Goal: Find specific page/section: Find specific page/section

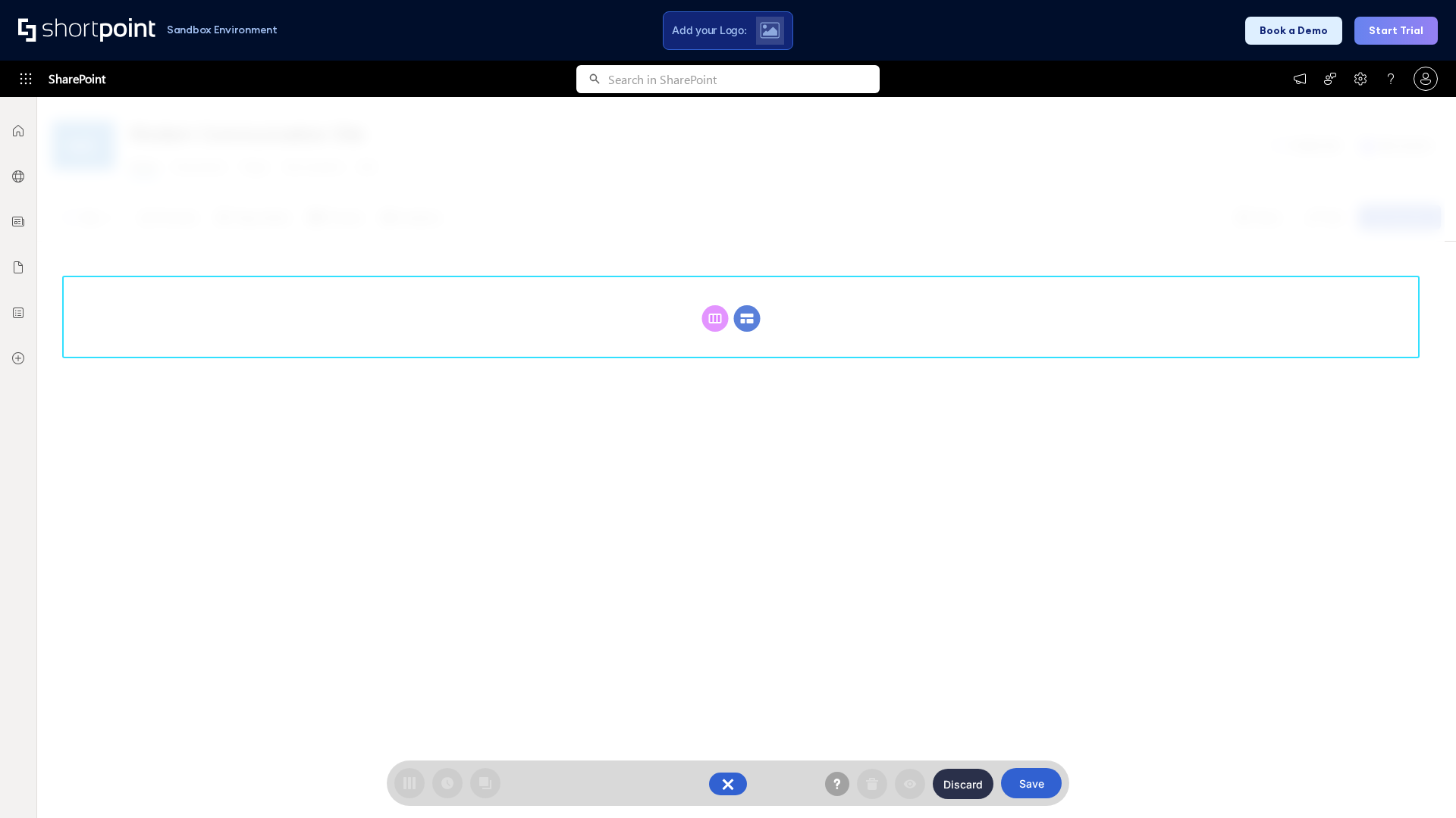
click at [746, 319] on circle at bounding box center [746, 319] width 27 height 27
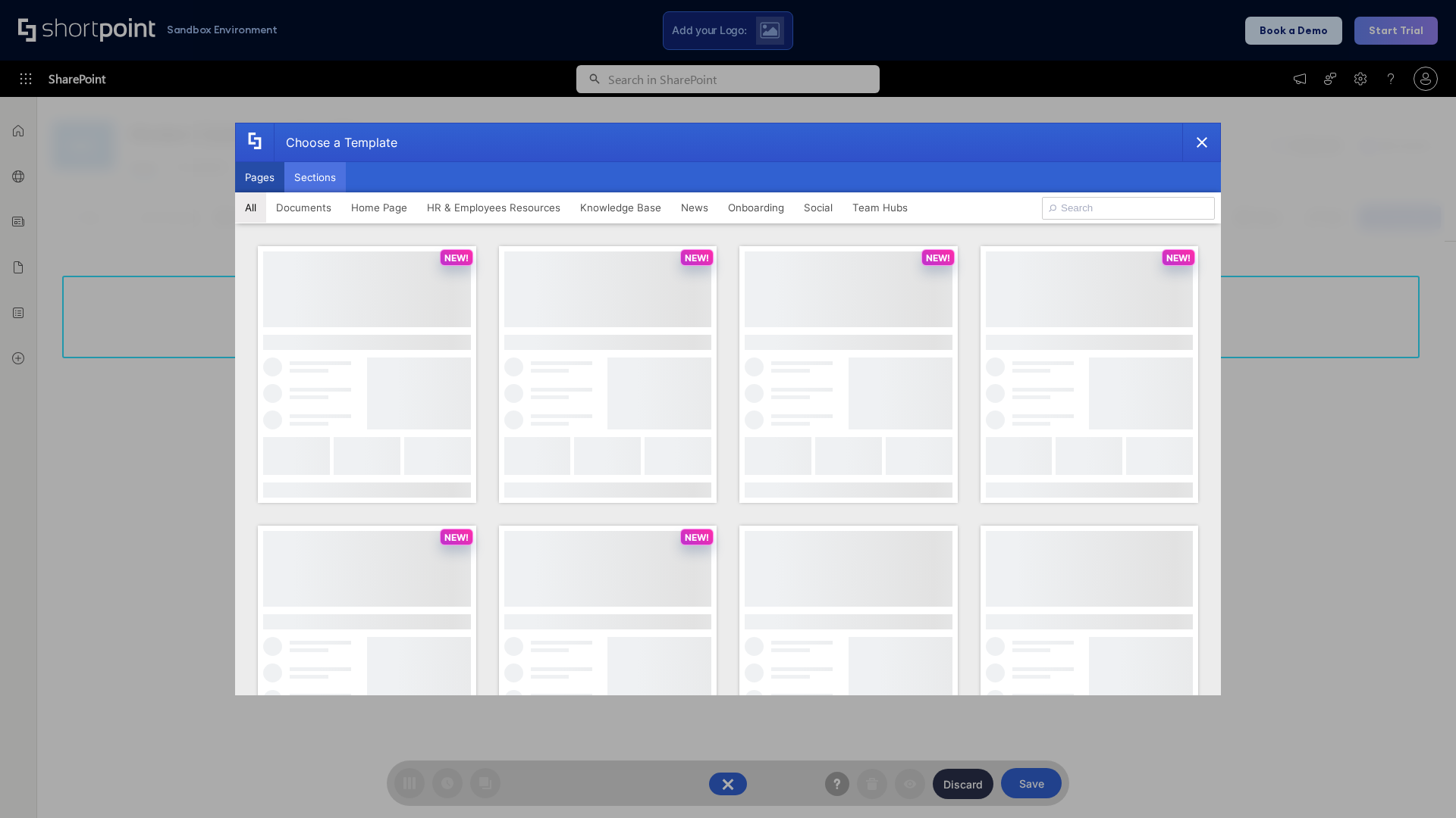
click at [315, 177] on button "Sections" at bounding box center [315, 176] width 62 height 30
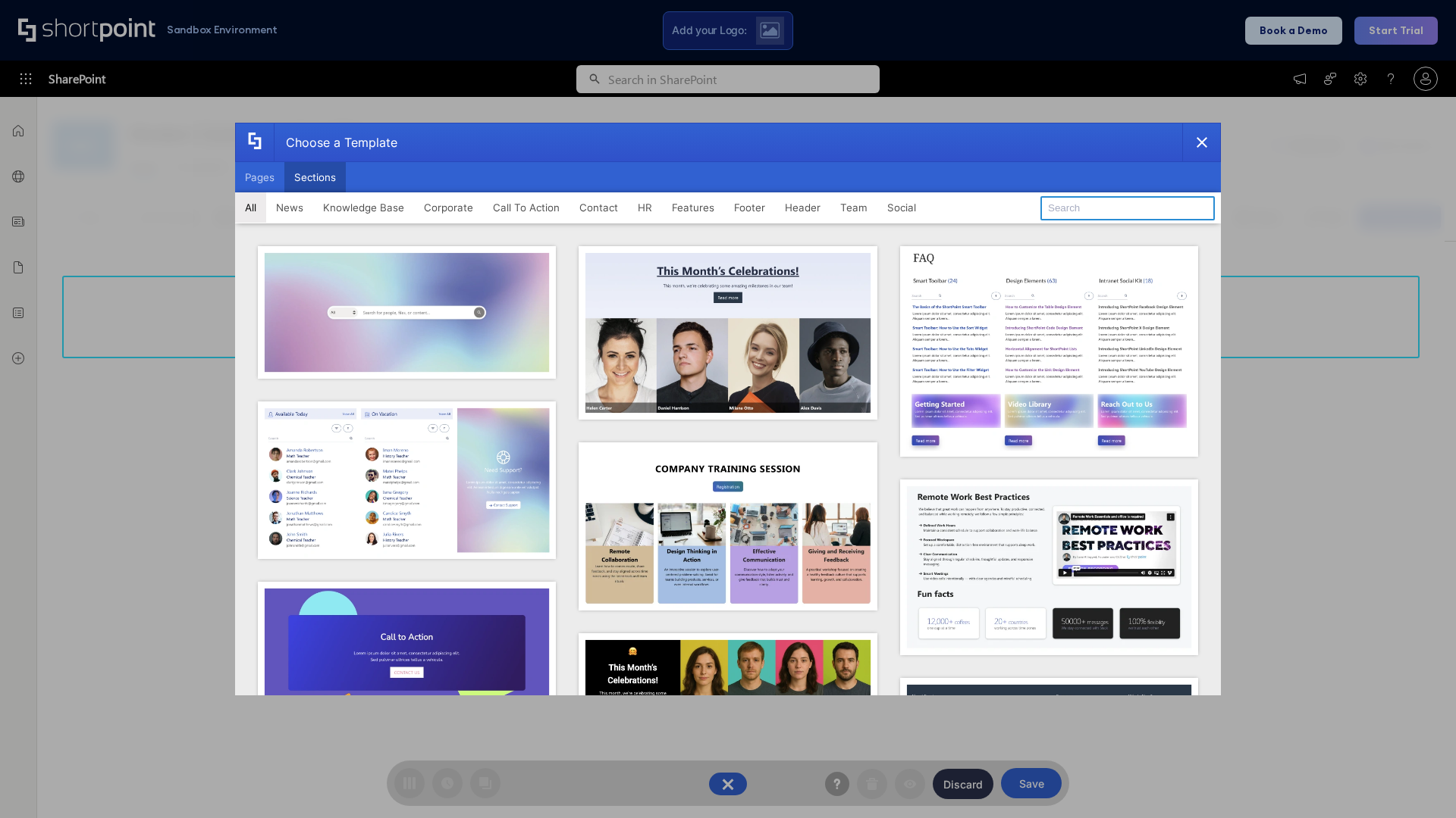
type input "Service Block 3"
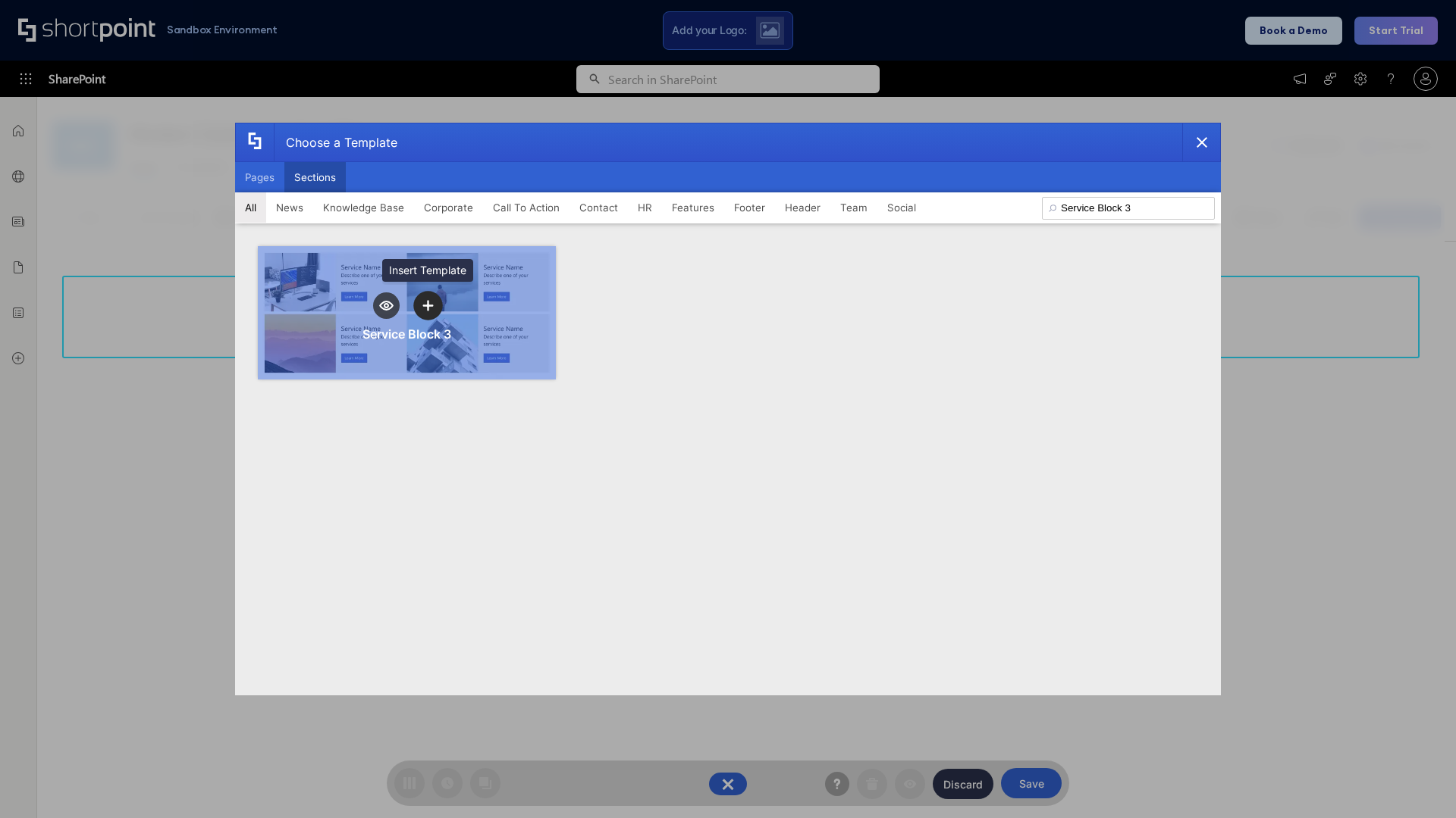
click at [428, 306] on icon "template selector" at bounding box center [428, 305] width 10 height 10
